Goal: Use online tool/utility: Utilize a website feature to perform a specific function

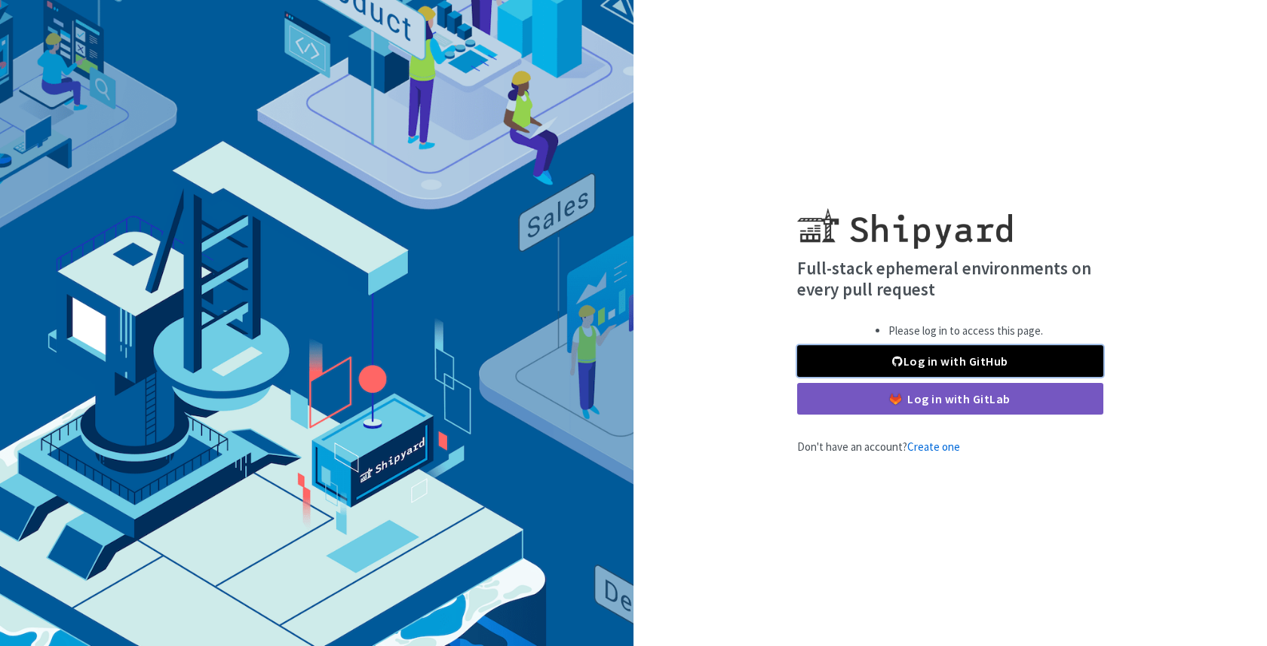
click at [869, 351] on link "Log in with GitHub" at bounding box center [950, 361] width 306 height 32
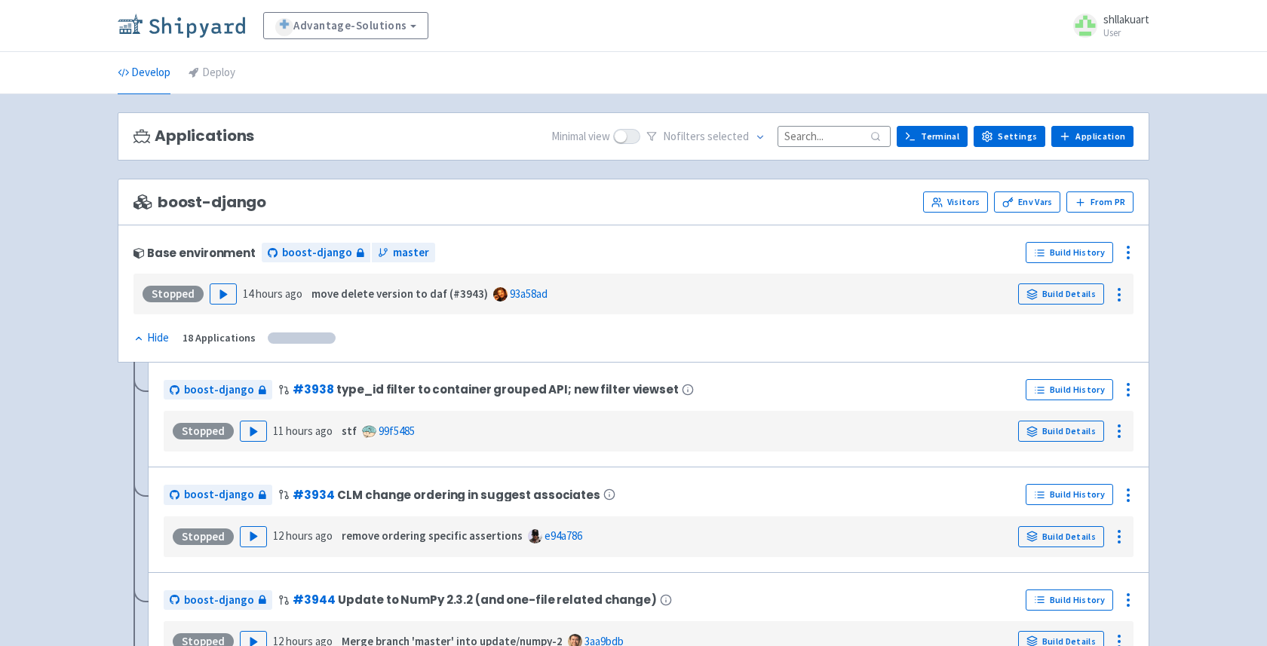
click at [144, 29] on img at bounding box center [181, 26] width 127 height 24
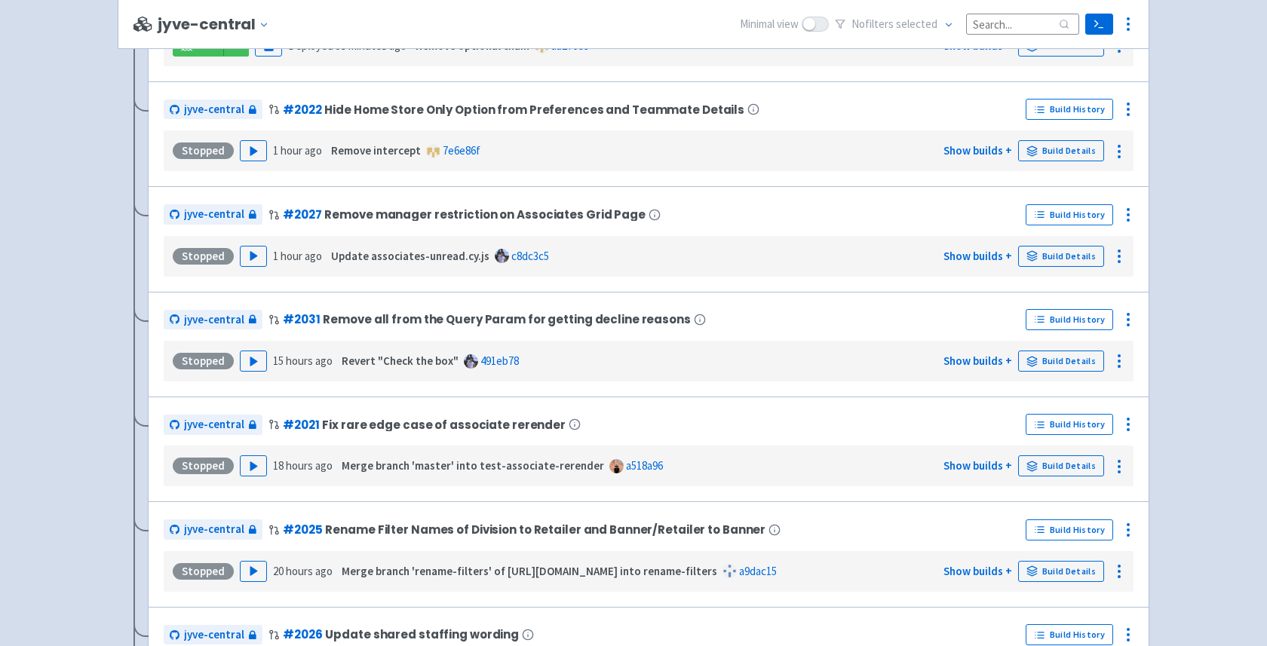
scroll to position [3622, 0]
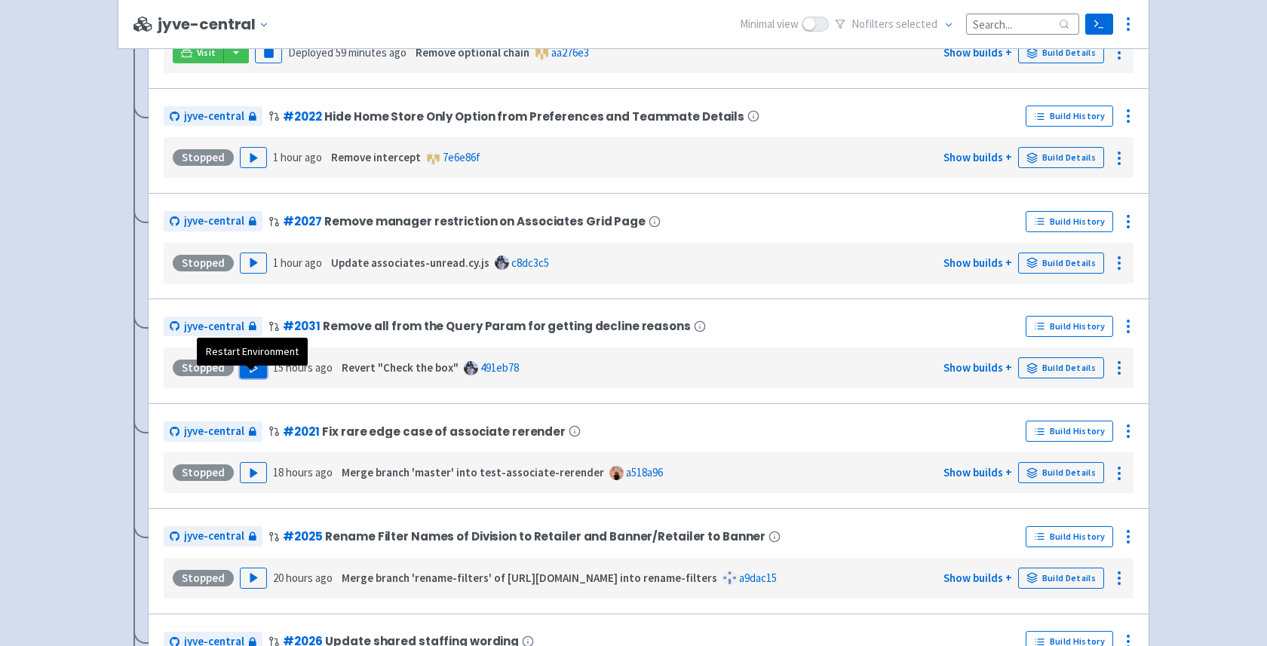
click at [244, 378] on button "Play" at bounding box center [253, 367] width 27 height 21
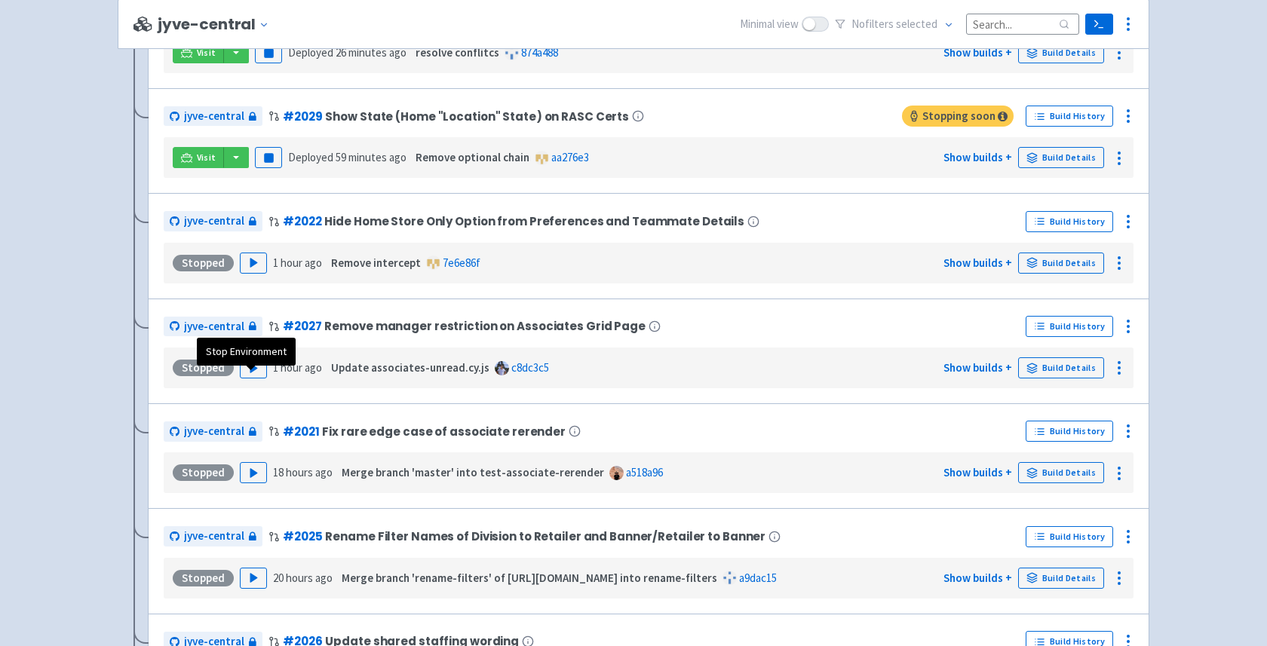
scroll to position [3201, 0]
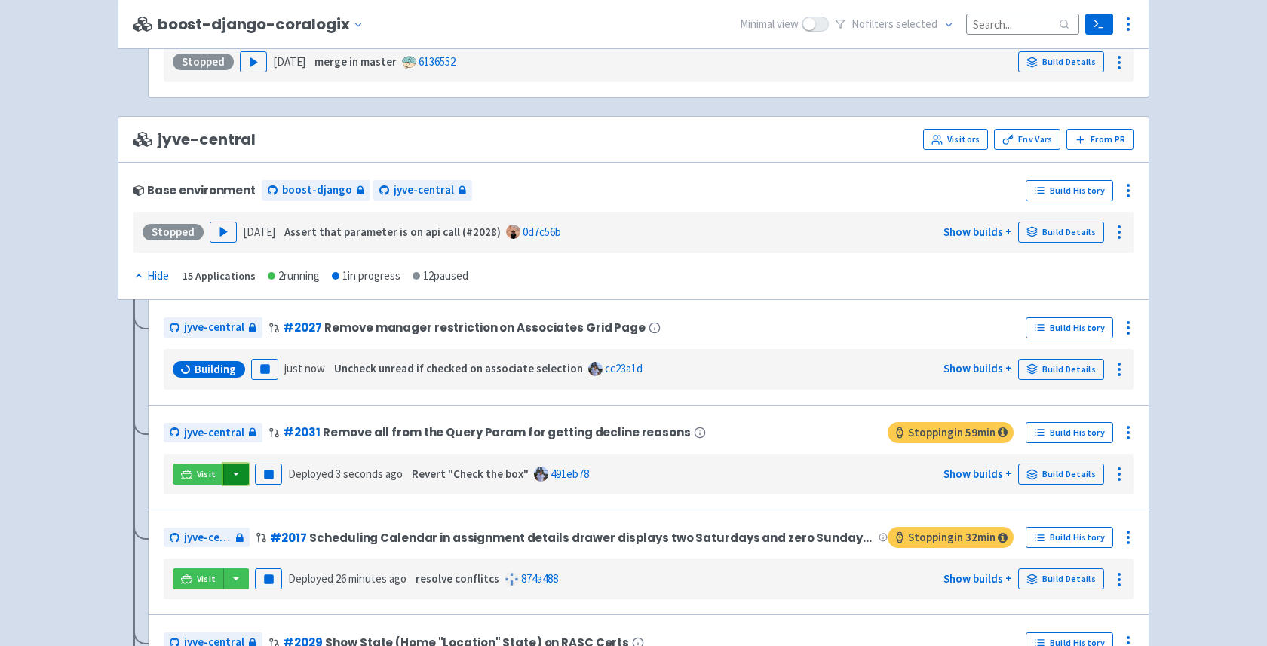
click at [243, 485] on button "button" at bounding box center [236, 474] width 26 height 21
click at [265, 536] on link "jyve-central (react)" at bounding box center [301, 528] width 158 height 23
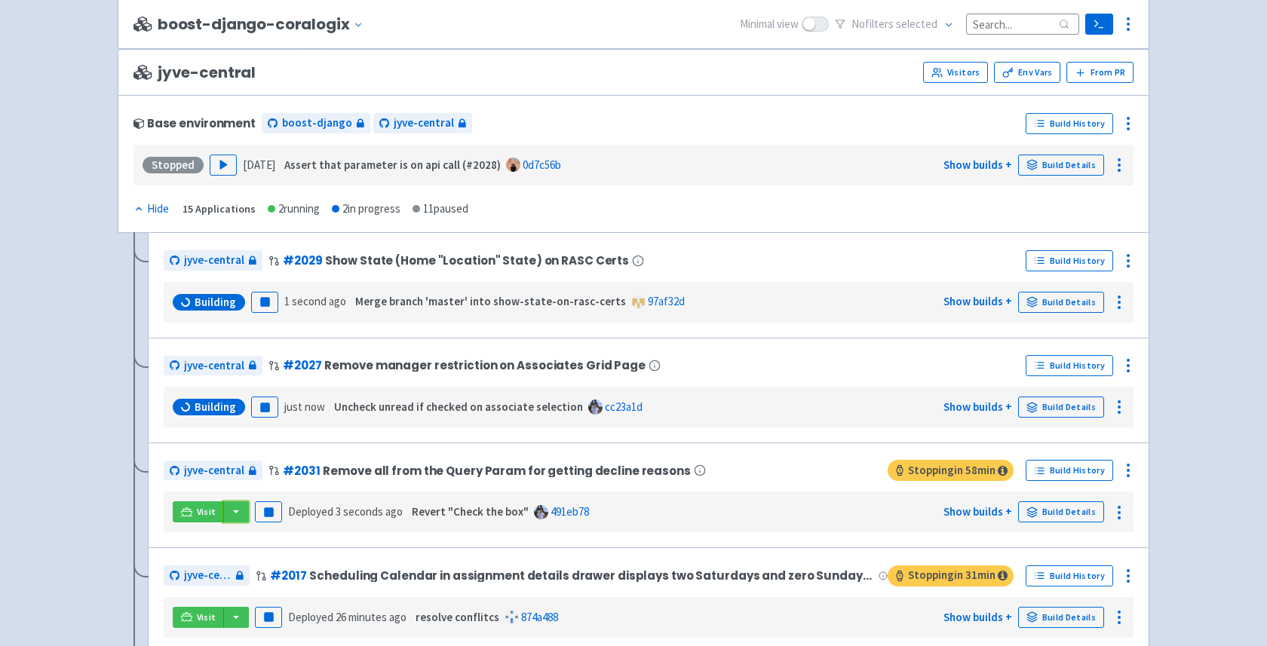
scroll to position [3264, 0]
